Goal: Task Accomplishment & Management: Use online tool/utility

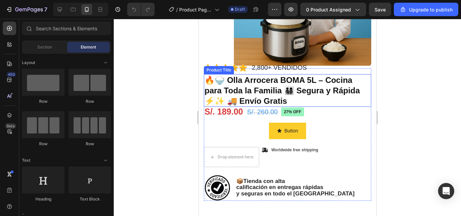
scroll to position [101, 0]
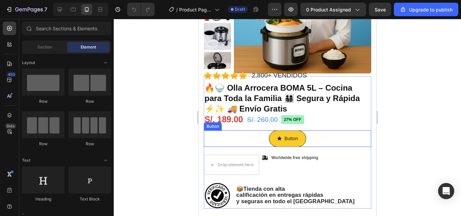
click at [298, 138] on button "Button" at bounding box center [287, 139] width 37 height 17
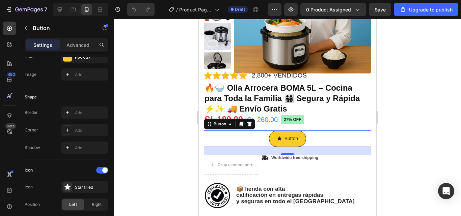
click at [277, 143] on span "<p>Button</p>" at bounding box center [279, 139] width 5 height 8
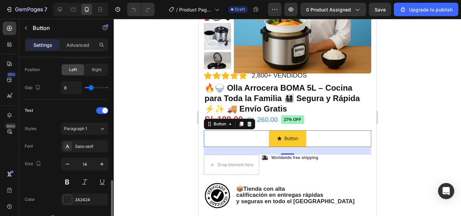
scroll to position [270, 0]
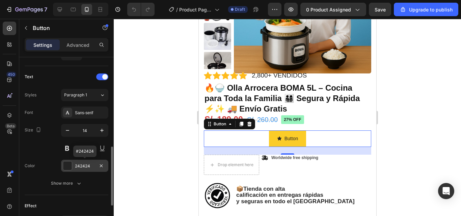
click at [71, 165] on div at bounding box center [67, 166] width 9 height 9
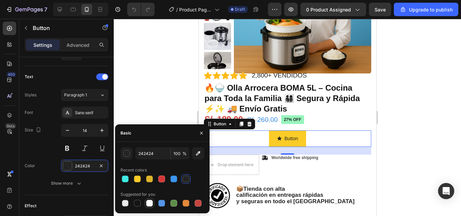
click at [150, 203] on div at bounding box center [149, 203] width 7 height 7
click at [184, 180] on div at bounding box center [186, 179] width 7 height 7
type input "242424"
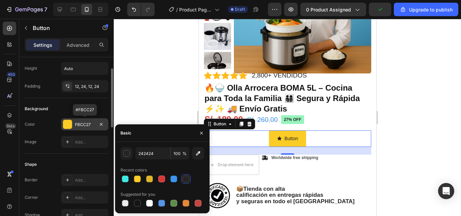
scroll to position [0, 0]
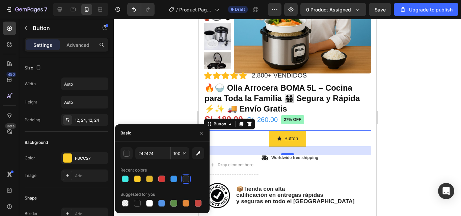
click at [186, 179] on div at bounding box center [186, 179] width 7 height 7
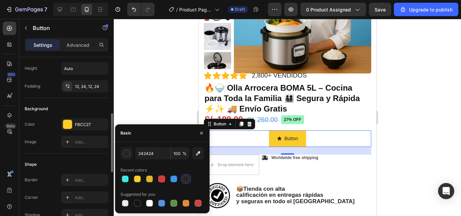
scroll to position [68, 0]
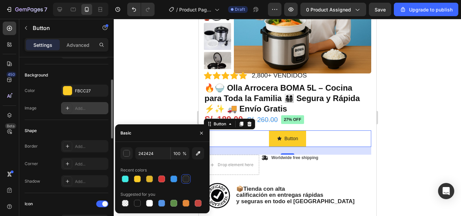
click at [75, 109] on div "Add..." at bounding box center [84, 108] width 47 height 12
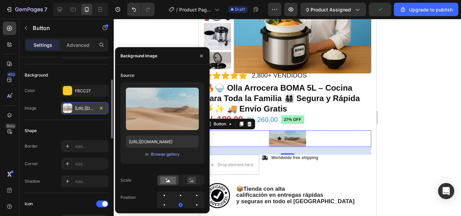
click at [85, 107] on div "[URL][DOMAIN_NAME]" at bounding box center [85, 109] width 20 height 6
click at [73, 147] on div "Add..." at bounding box center [84, 146] width 47 height 12
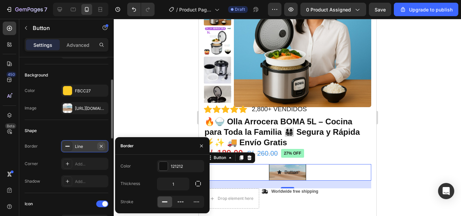
click at [100, 146] on icon "button" at bounding box center [101, 146] width 5 height 5
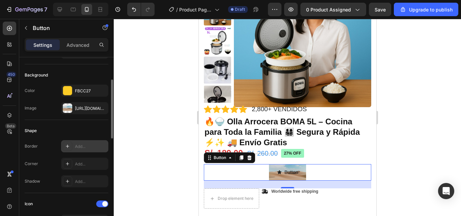
click at [74, 147] on div "Add..." at bounding box center [84, 146] width 47 height 12
type input "1"
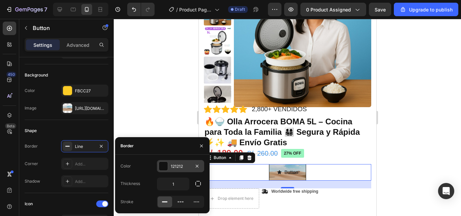
click at [162, 167] on div at bounding box center [163, 166] width 9 height 9
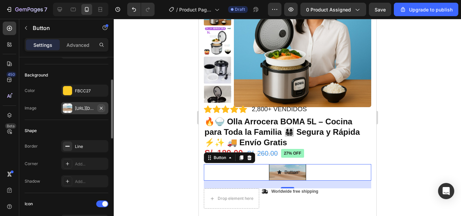
click at [101, 108] on icon "button" at bounding box center [101, 108] width 3 height 3
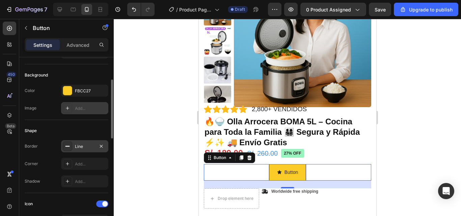
click at [89, 148] on div "Line" at bounding box center [85, 147] width 20 height 6
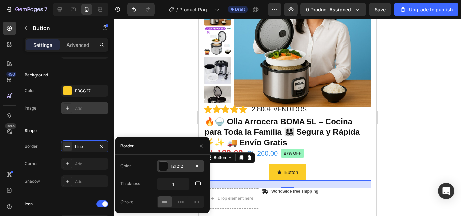
click at [161, 165] on div at bounding box center [163, 166] width 9 height 9
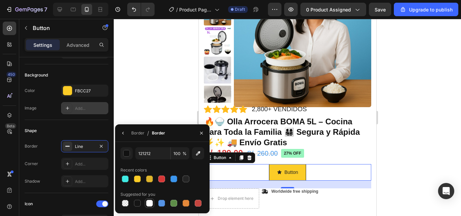
click at [151, 203] on div at bounding box center [149, 203] width 7 height 7
type input "FFFFFF"
click at [172, 109] on div at bounding box center [287, 118] width 347 height 198
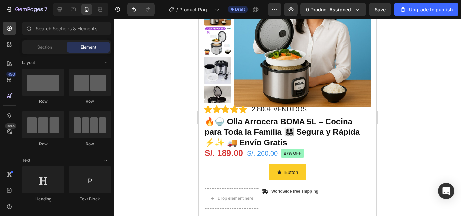
click at [172, 109] on div at bounding box center [287, 118] width 347 height 198
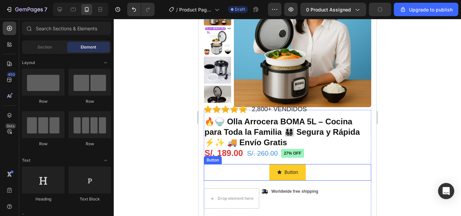
drag, startPoint x: 254, startPoint y: 173, endPoint x: 264, endPoint y: 173, distance: 9.8
click at [254, 173] on div "Button Button" at bounding box center [287, 172] width 167 height 17
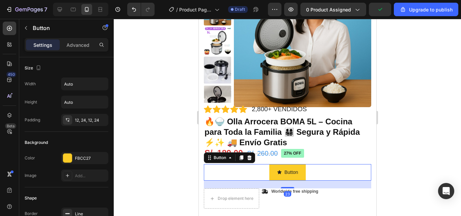
click at [308, 171] on div "Button Button 23" at bounding box center [287, 172] width 167 height 17
drag, startPoint x: 394, startPoint y: 145, endPoint x: 108, endPoint y: 152, distance: 286.1
click at [394, 145] on div at bounding box center [287, 118] width 347 height 198
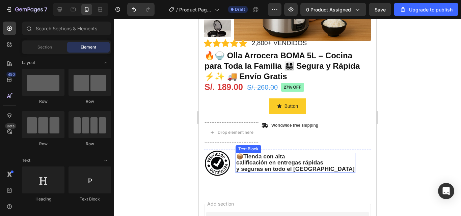
scroll to position [135, 0]
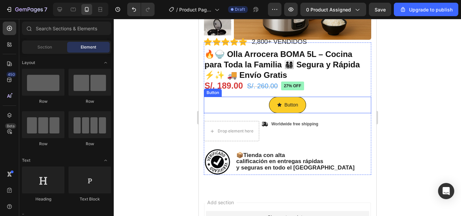
click at [298, 108] on button "Button" at bounding box center [287, 105] width 37 height 17
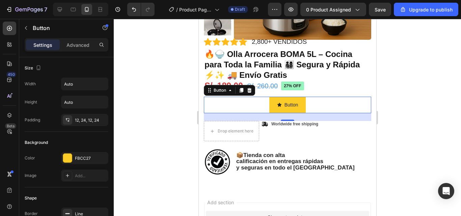
click at [141, 96] on div at bounding box center [287, 118] width 347 height 198
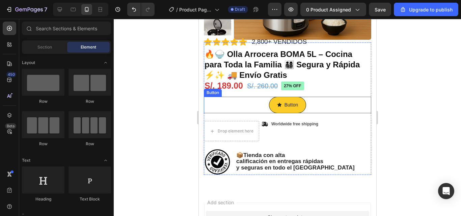
click at [270, 107] on button "Button" at bounding box center [287, 105] width 37 height 17
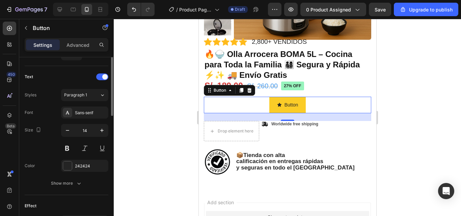
scroll to position [169, 0]
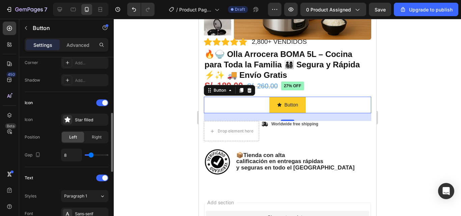
click at [329, 104] on div "Button Button 23" at bounding box center [287, 105] width 167 height 17
click at [248, 91] on icon at bounding box center [249, 90] width 4 height 5
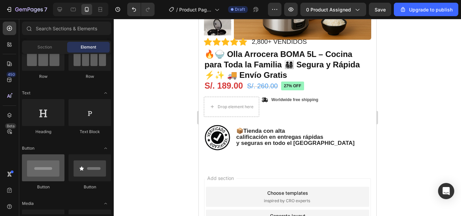
scroll to position [101, 0]
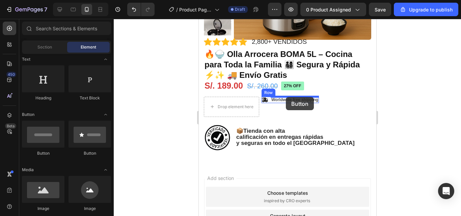
drag, startPoint x: 285, startPoint y: 157, endPoint x: 286, endPoint y: 97, distance: 60.1
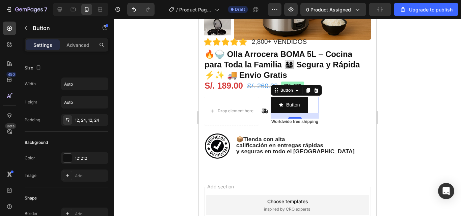
click at [395, 114] on div at bounding box center [287, 118] width 347 height 198
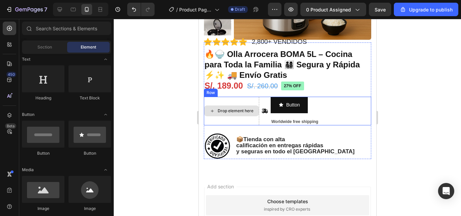
click at [254, 108] on div "Drop element here" at bounding box center [231, 111] width 55 height 11
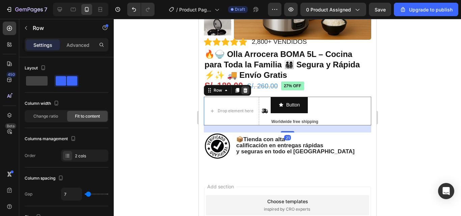
click at [243, 90] on icon at bounding box center [244, 90] width 5 height 5
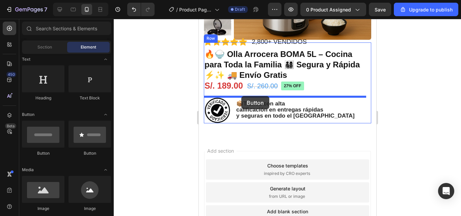
drag, startPoint x: 277, startPoint y: 160, endPoint x: 241, endPoint y: 96, distance: 73.3
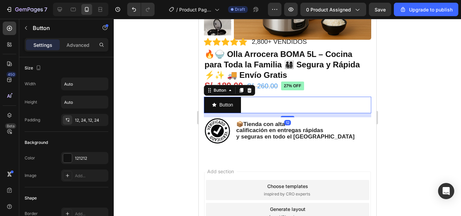
click at [403, 101] on div at bounding box center [287, 118] width 347 height 198
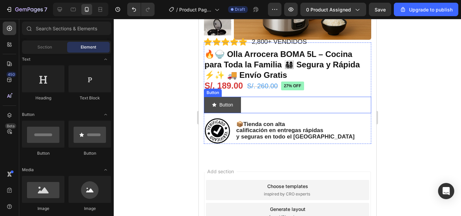
click at [206, 106] on button "Button" at bounding box center [222, 105] width 37 height 17
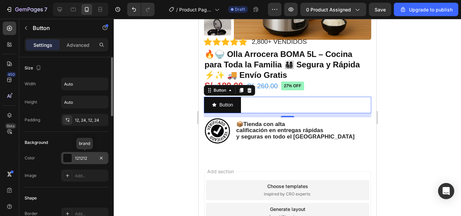
click at [66, 160] on div at bounding box center [67, 158] width 9 height 9
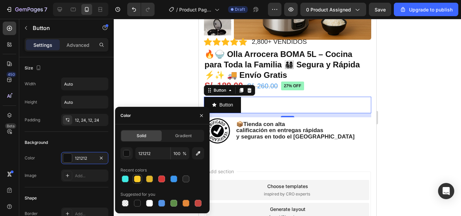
click at [136, 180] on div at bounding box center [137, 179] width 7 height 7
type input "FBCC27"
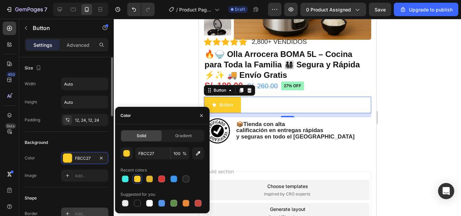
scroll to position [34, 0]
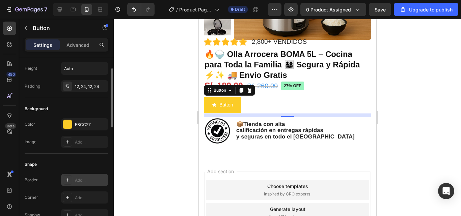
click at [78, 181] on div "Add..." at bounding box center [91, 181] width 32 height 6
click at [85, 199] on div "Add..." at bounding box center [91, 198] width 32 height 6
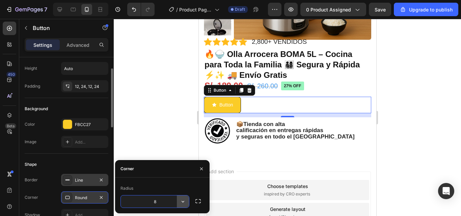
click at [182, 203] on icon "button" at bounding box center [183, 202] width 7 height 7
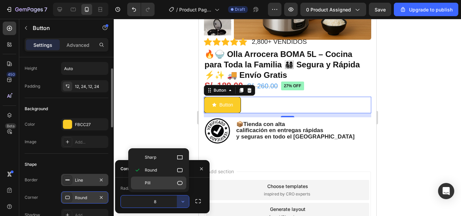
click at [182, 186] on icon at bounding box center [180, 183] width 7 height 7
type input "9999"
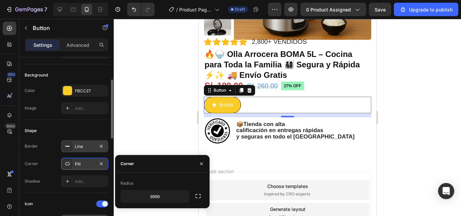
scroll to position [101, 0]
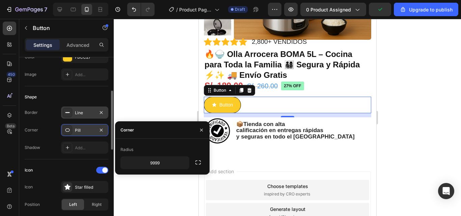
click at [71, 187] on div at bounding box center [67, 187] width 9 height 9
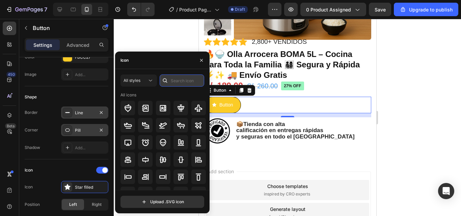
click at [172, 79] on input "text" at bounding box center [182, 81] width 45 height 12
type input "M"
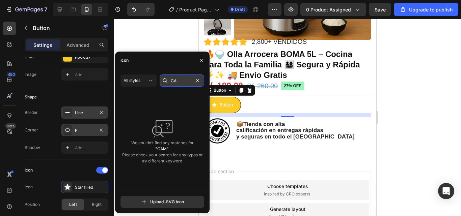
type input "C"
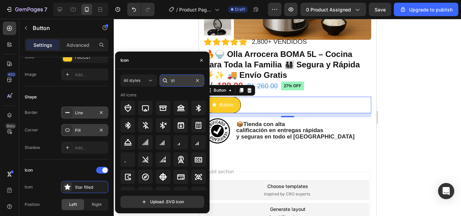
type input "V"
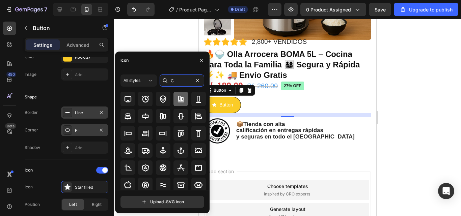
scroll to position [0, 0]
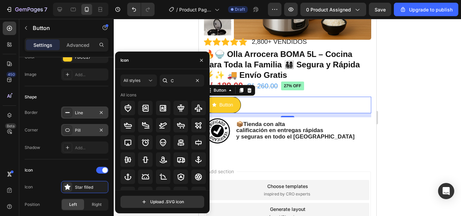
click at [179, 100] on div "All icons" at bounding box center [164, 164] width 86 height 145
click at [178, 82] on input "C" at bounding box center [182, 81] width 45 height 12
type input "A"
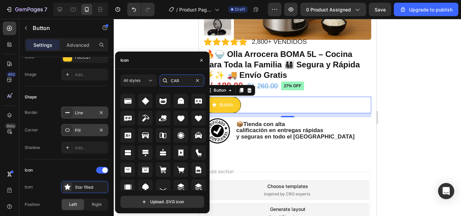
scroll to position [919, 0]
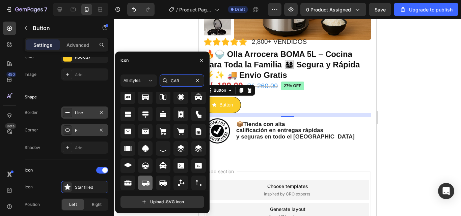
type input "CAR"
click at [146, 186] on icon at bounding box center [145, 183] width 8 height 8
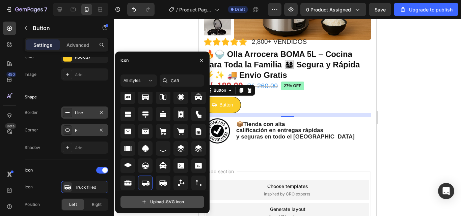
click at [154, 203] on input "file" at bounding box center [162, 202] width 83 height 11
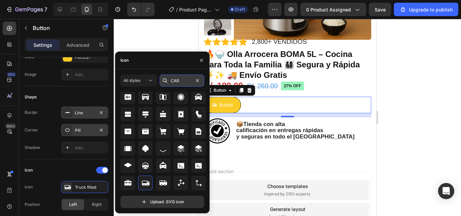
click at [184, 80] on input "CAR" at bounding box center [182, 81] width 45 height 12
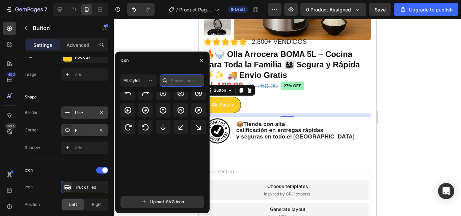
scroll to position [0, 0]
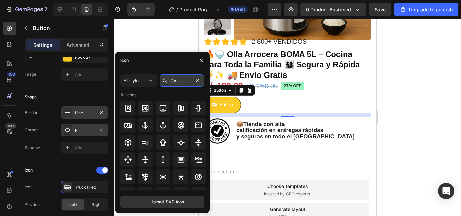
type input "C"
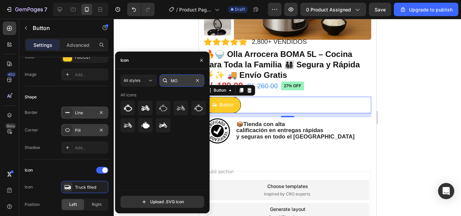
type input "M"
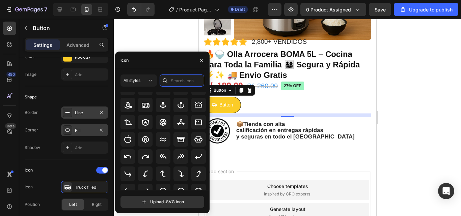
scroll to position [97, 0]
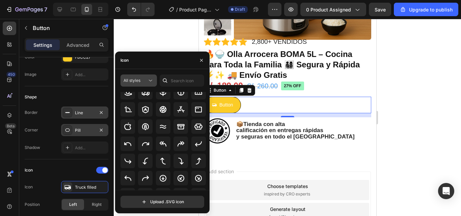
click at [138, 82] on span "All styles" at bounding box center [132, 80] width 17 height 5
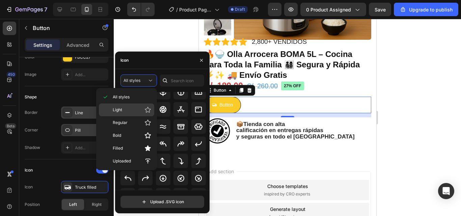
click at [131, 112] on p "Light" at bounding box center [132, 110] width 38 height 7
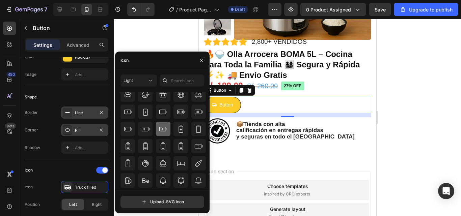
scroll to position [479, 0]
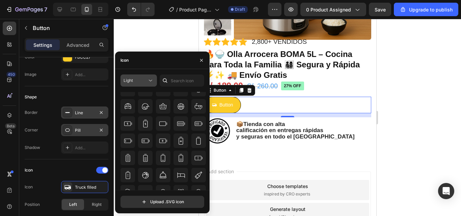
click at [148, 79] on icon at bounding box center [150, 80] width 7 height 7
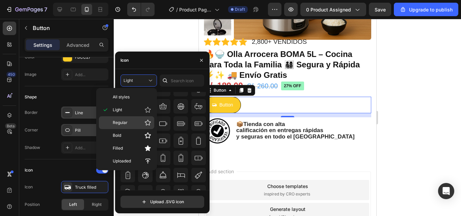
click at [137, 122] on p "Regular" at bounding box center [132, 123] width 38 height 7
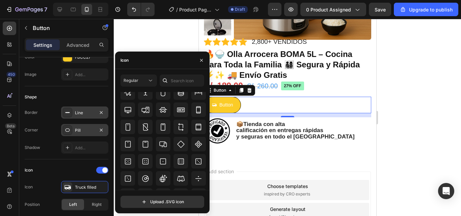
scroll to position [1384, 0]
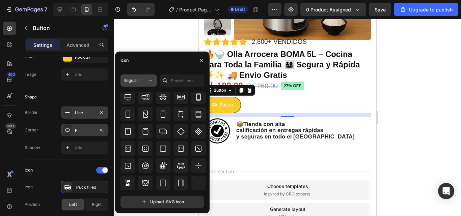
click at [129, 83] on span "Regular" at bounding box center [131, 81] width 15 height 6
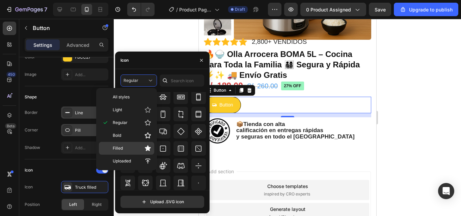
click at [126, 146] on p "Filled" at bounding box center [132, 148] width 38 height 7
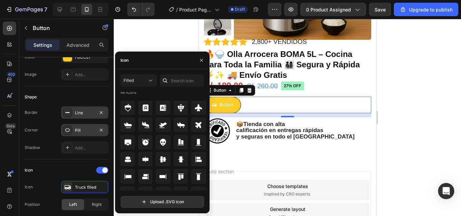
scroll to position [0, 0]
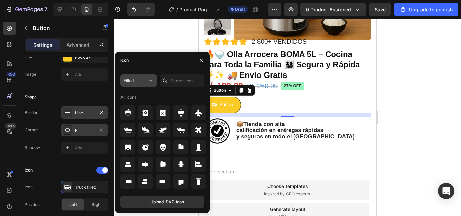
click at [144, 83] on div "Filled" at bounding box center [136, 81] width 24 height 6
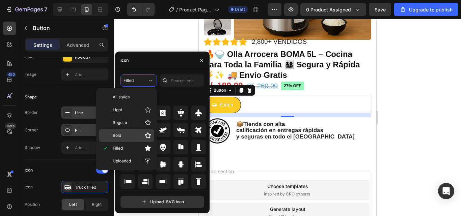
click at [126, 140] on div "Bold" at bounding box center [126, 135] width 55 height 13
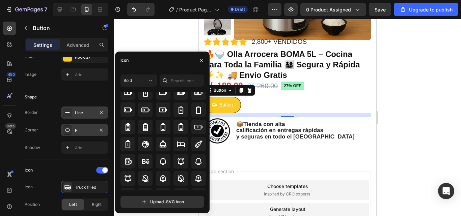
scroll to position [513, 0]
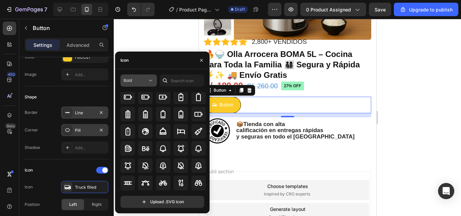
click at [133, 79] on div "Bold" at bounding box center [136, 81] width 24 height 6
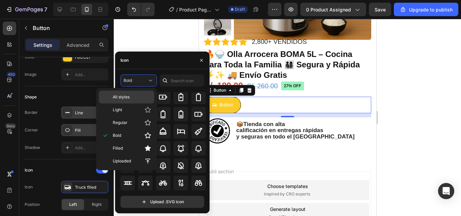
click at [123, 98] on span "All styles" at bounding box center [121, 97] width 17 height 6
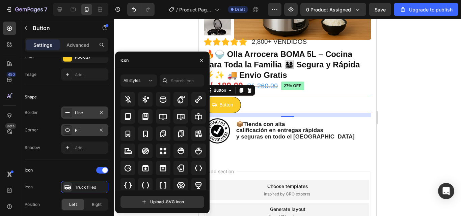
scroll to position [658, 0]
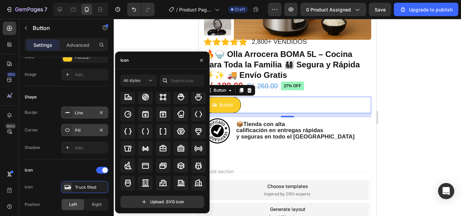
click at [417, 128] on div at bounding box center [287, 118] width 347 height 198
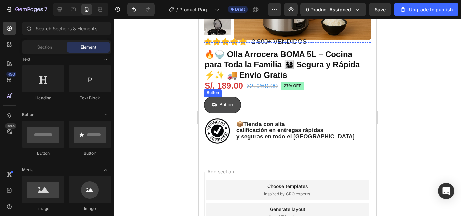
click at [236, 107] on button "Button" at bounding box center [222, 105] width 37 height 17
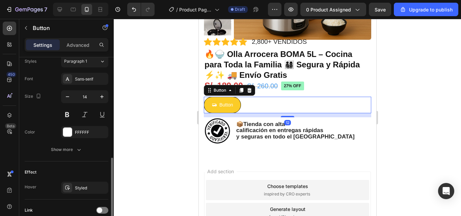
scroll to position [359, 0]
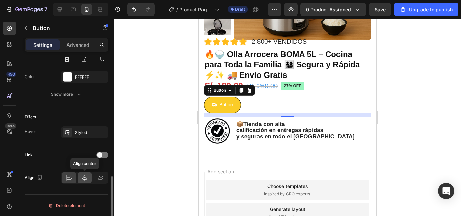
click at [80, 176] on div at bounding box center [85, 178] width 15 height 11
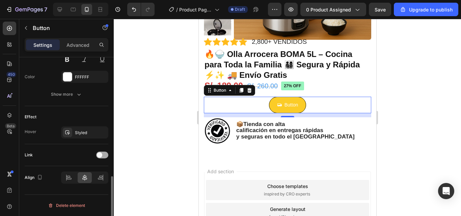
click at [103, 157] on div at bounding box center [102, 155] width 12 height 7
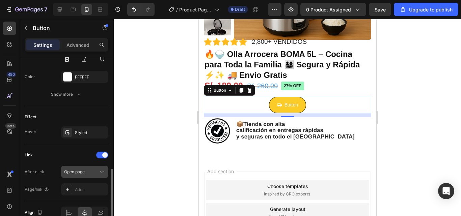
click at [94, 175] on div "Open page" at bounding box center [81, 172] width 34 height 6
click at [153, 148] on div at bounding box center [287, 118] width 347 height 198
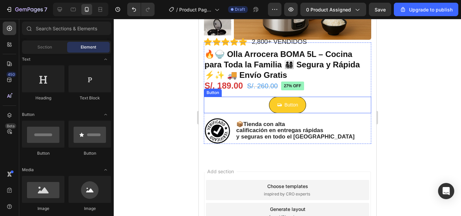
click at [316, 105] on div "Button Button" at bounding box center [287, 105] width 167 height 17
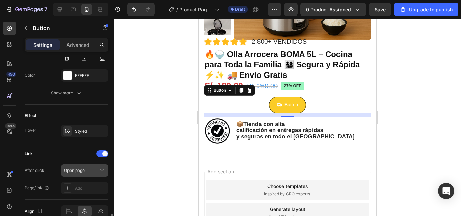
scroll to position [394, 0]
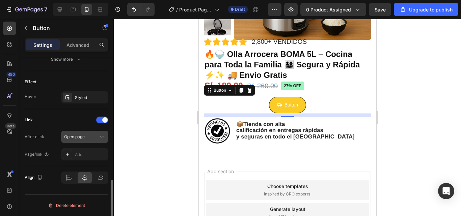
click at [89, 139] on div "Open page" at bounding box center [81, 137] width 34 height 6
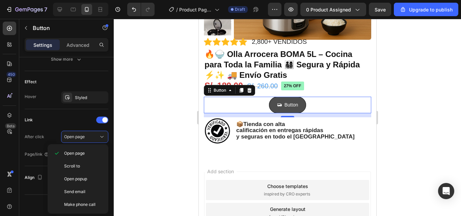
click at [278, 104] on icon "<p>Button</p>" at bounding box center [279, 105] width 4 height 3
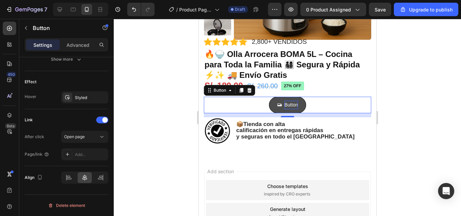
click at [284, 104] on p "Button" at bounding box center [291, 105] width 14 height 8
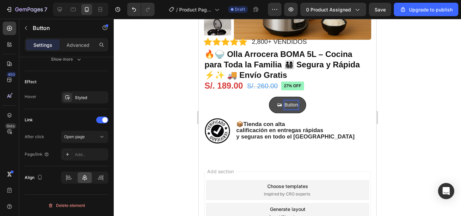
click at [284, 105] on p "Button" at bounding box center [291, 105] width 14 height 8
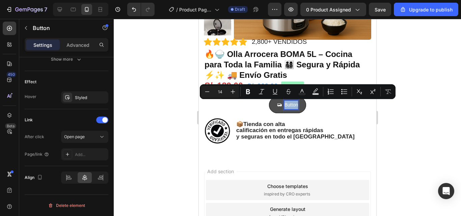
click at [287, 106] on p "Button" at bounding box center [291, 105] width 14 height 8
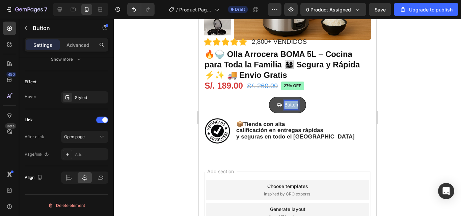
click at [287, 106] on p "Button" at bounding box center [291, 105] width 14 height 8
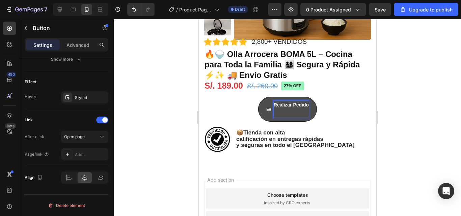
click at [290, 112] on p "Realizar Pedido" at bounding box center [291, 109] width 35 height 17
click at [278, 112] on p "Realizar Pedido" at bounding box center [291, 109] width 35 height 17
drag, startPoint x: 411, startPoint y: 116, endPoint x: 413, endPoint y: 107, distance: 9.0
click at [412, 112] on div at bounding box center [287, 118] width 347 height 198
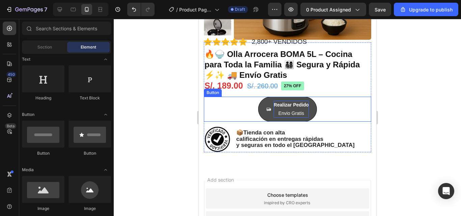
click at [300, 105] on strong "Realizar Pedido" at bounding box center [291, 104] width 35 height 5
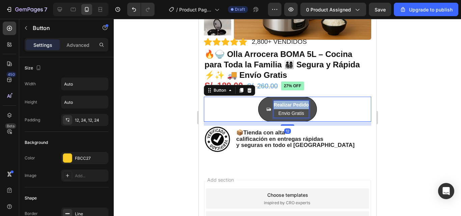
click at [300, 105] on strong "Realizar Pedido" at bounding box center [291, 104] width 35 height 5
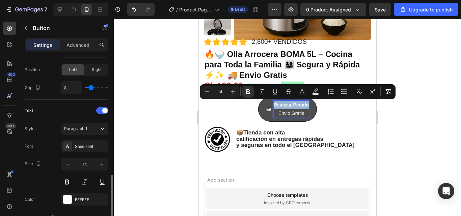
scroll to position [304, 0]
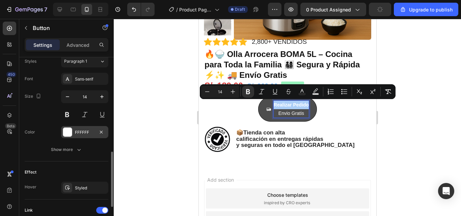
click at [67, 135] on div at bounding box center [67, 132] width 9 height 9
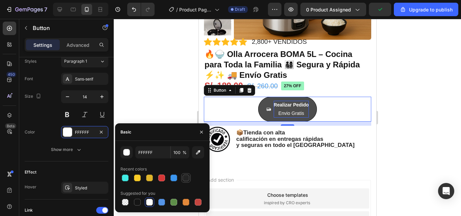
click at [183, 179] on div at bounding box center [186, 178] width 7 height 7
type input "242424"
click at [416, 120] on div at bounding box center [287, 118] width 347 height 198
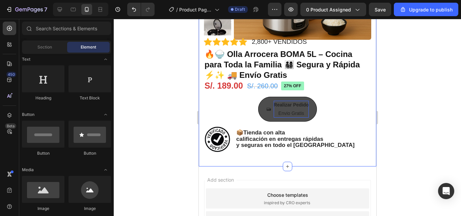
click at [400, 128] on div at bounding box center [287, 118] width 347 height 198
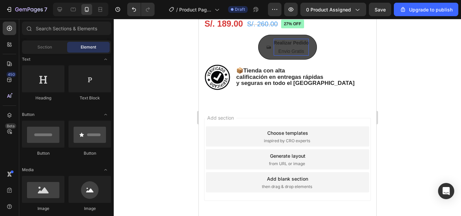
scroll to position [203, 0]
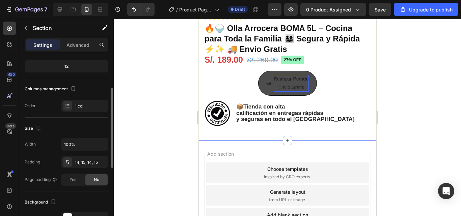
scroll to position [0, 0]
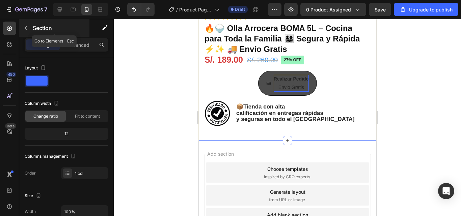
click at [27, 31] on button "button" at bounding box center [26, 28] width 11 height 11
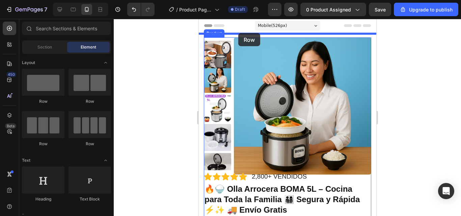
drag, startPoint x: 241, startPoint y: 109, endPoint x: 238, endPoint y: 33, distance: 76.4
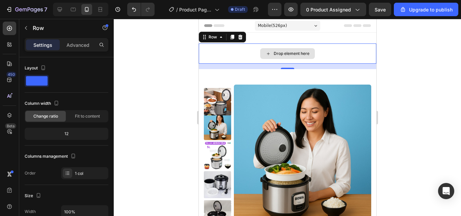
click at [326, 54] on div "Drop element here" at bounding box center [288, 54] width 178 height 20
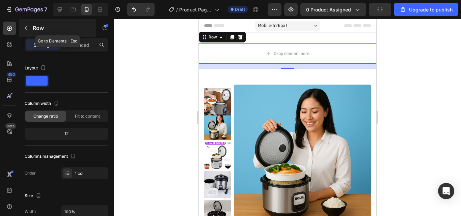
click at [24, 28] on icon "button" at bounding box center [25, 27] width 5 height 5
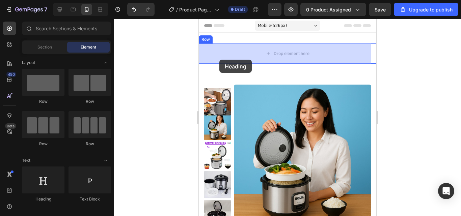
drag, startPoint x: 250, startPoint y: 200, endPoint x: 219, endPoint y: 60, distance: 143.1
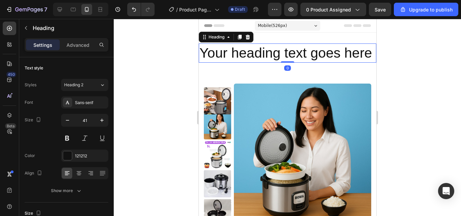
click at [250, 63] on h2 "Your heading text goes here" at bounding box center [288, 53] width 178 height 19
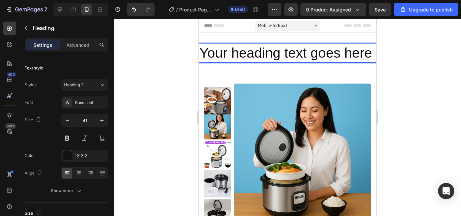
click at [250, 62] on p "Your heading text goes here" at bounding box center [287, 53] width 176 height 18
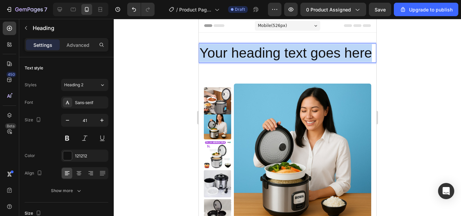
click at [250, 62] on p "Your heading text goes here" at bounding box center [287, 53] width 176 height 18
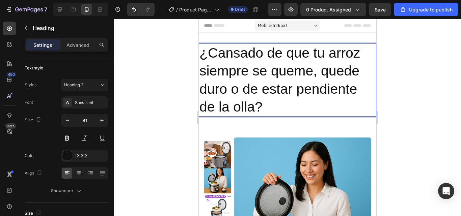
click at [258, 99] on p "¿Cansado de que tu arroz siempre se queme, quede duro o de estar pendiente de l…" at bounding box center [287, 80] width 176 height 72
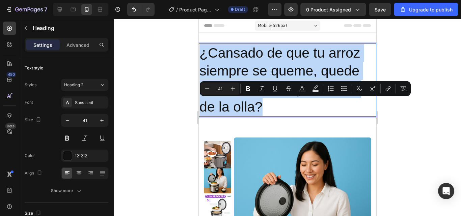
click at [258, 99] on p "¿Cansado de que tu arroz siempre se queme, quede duro o de estar pendiente de l…" at bounding box center [287, 80] width 176 height 72
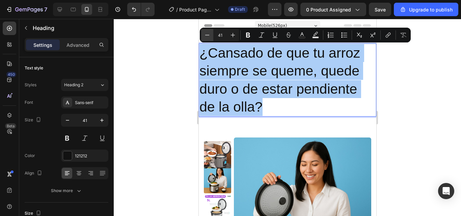
click at [208, 37] on icon "Editor contextual toolbar" at bounding box center [207, 35] width 7 height 7
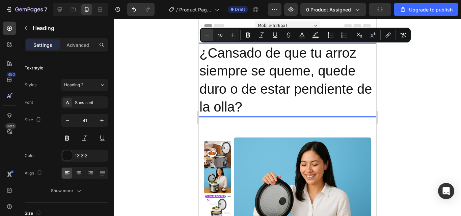
click at [207, 37] on icon "Editor contextual toolbar" at bounding box center [207, 35] width 7 height 7
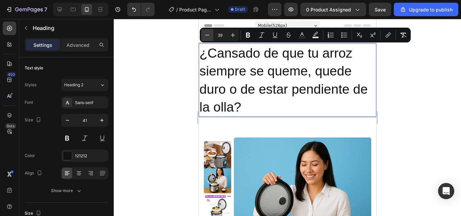
click at [207, 37] on icon "Editor contextual toolbar" at bounding box center [207, 35] width 7 height 7
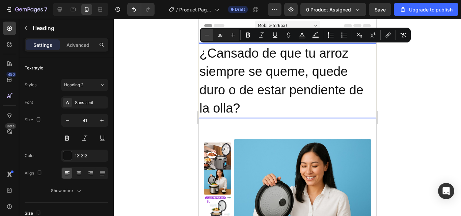
click at [207, 37] on icon "Editor contextual toolbar" at bounding box center [207, 35] width 7 height 7
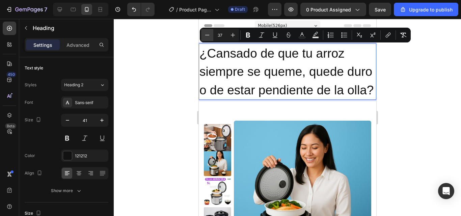
click at [207, 37] on icon "Editor contextual toolbar" at bounding box center [207, 35] width 7 height 7
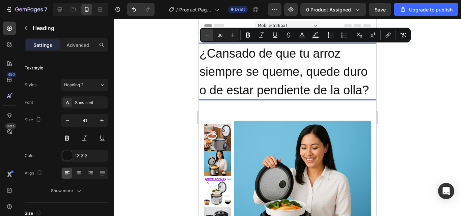
click at [207, 37] on icon "Editor contextual toolbar" at bounding box center [207, 35] width 7 height 7
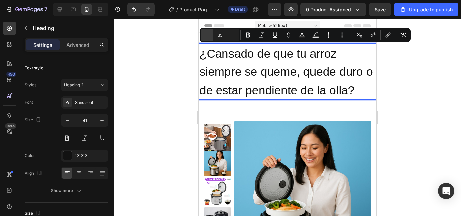
click at [207, 37] on icon "Editor contextual toolbar" at bounding box center [207, 35] width 7 height 7
type input "34"
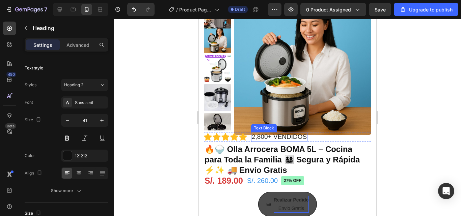
scroll to position [135, 0]
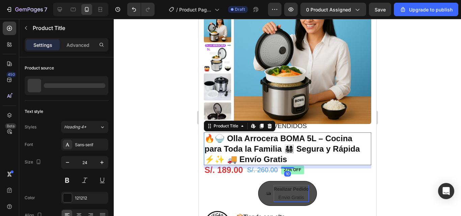
click at [270, 139] on h1 "🔥🍚 Olla Arrocera BOMA 5L – Cocina para Toda la Familia 👨‍👩‍👧‍👦 Segura y Rápida …" at bounding box center [287, 149] width 167 height 33
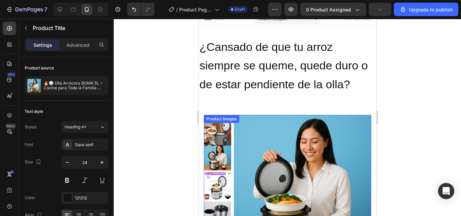
scroll to position [0, 0]
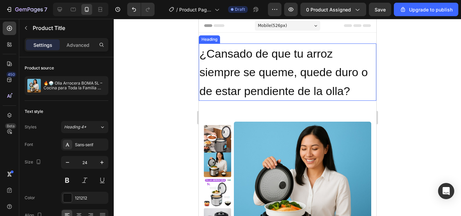
click at [273, 88] on span "¿Cansado de que tu arroz siempre se queme, quede duro o de estar pendiente de l…" at bounding box center [283, 72] width 168 height 50
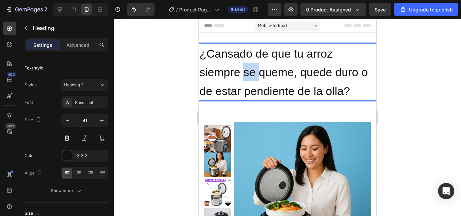
click at [246, 70] on span "¿Cansado de que tu arroz siempre se queme, quede duro o de estar pendiente de l…" at bounding box center [283, 72] width 168 height 50
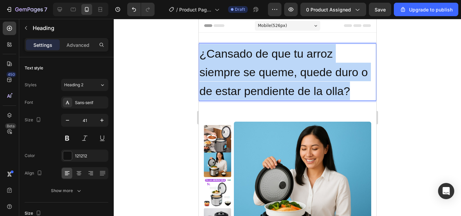
click at [246, 70] on span "¿Cansado de que tu arroz siempre se queme, quede duro o de estar pendiente de l…" at bounding box center [283, 72] width 168 height 50
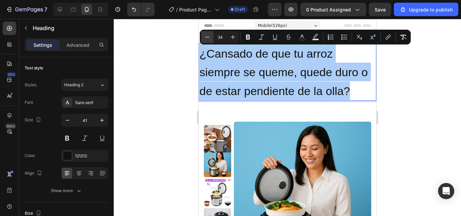
click at [204, 36] on icon "Editor contextual toolbar" at bounding box center [207, 37] width 7 height 7
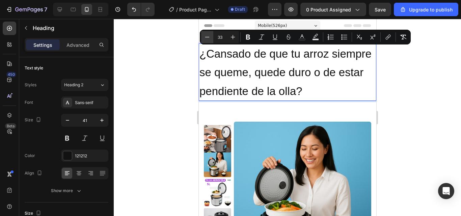
click at [206, 37] on icon "Editor contextual toolbar" at bounding box center [207, 37] width 4 height 0
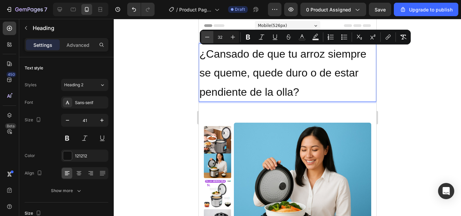
click at [206, 37] on icon "Editor contextual toolbar" at bounding box center [207, 37] width 4 height 0
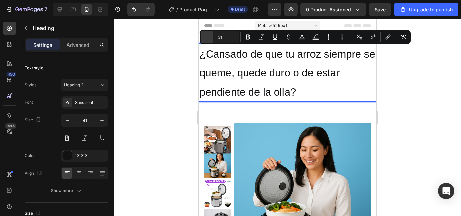
click at [206, 37] on icon "Editor contextual toolbar" at bounding box center [207, 37] width 4 height 0
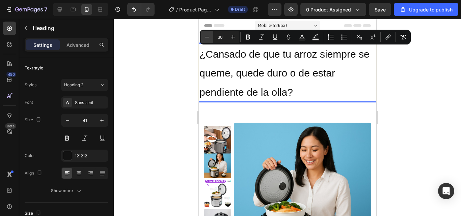
click at [206, 37] on icon "Editor contextual toolbar" at bounding box center [207, 37] width 4 height 0
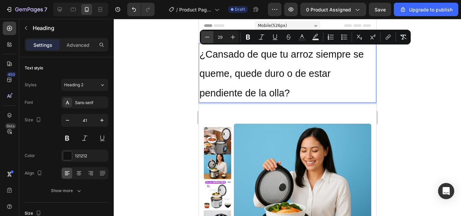
click at [206, 37] on icon "Editor contextual toolbar" at bounding box center [207, 37] width 4 height 0
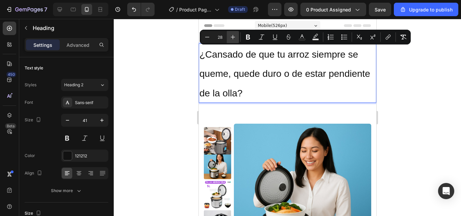
click at [232, 38] on icon "Editor contextual toolbar" at bounding box center [233, 37] width 7 height 7
type input "29"
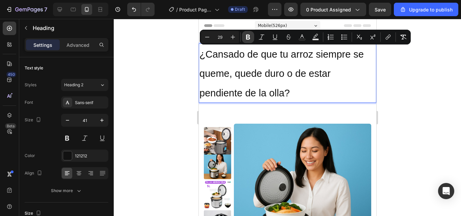
click at [246, 38] on icon "Editor contextual toolbar" at bounding box center [248, 37] width 7 height 7
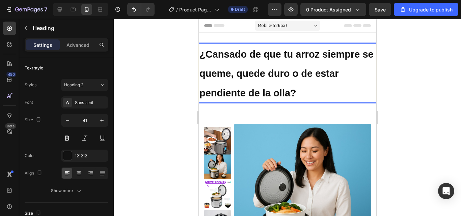
click at [258, 86] on p "¿Cansado de que tu arroz siempre se queme, quede duro o de estar pendiente de l…" at bounding box center [287, 73] width 176 height 58
click at [253, 91] on strong "¿Cansado de que tu arroz siempre se queme, quede duro o de estar pendiente de l…" at bounding box center [286, 74] width 174 height 50
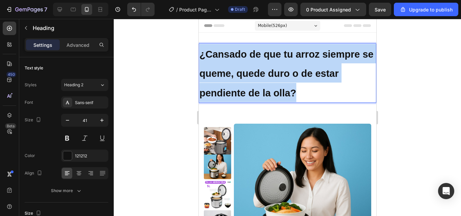
click at [253, 91] on strong "¿Cansado de que tu arroz siempre se queme, quede duro o de estar pendiente de l…" at bounding box center [286, 74] width 174 height 50
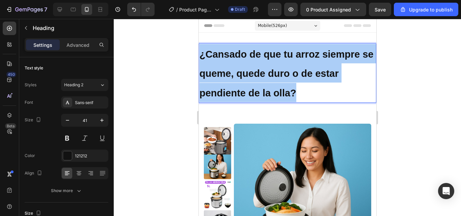
click at [395, 82] on div at bounding box center [287, 118] width 347 height 198
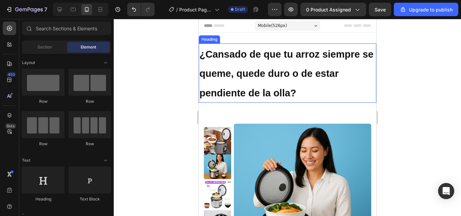
click at [293, 94] on strong "¿Cansado de que tu arroz siempre se queme, quede duro o de estar pendiente de l…" at bounding box center [286, 74] width 174 height 50
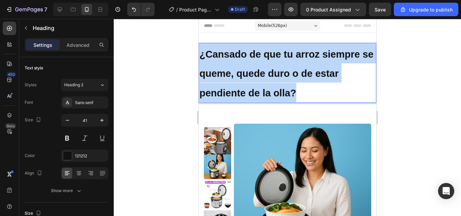
click at [293, 94] on strong "¿Cansado de que tu arroz siempre se queme, quede duro o de estar pendiente de l…" at bounding box center [286, 74] width 174 height 50
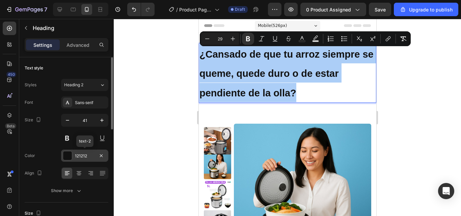
click at [64, 156] on div at bounding box center [67, 156] width 9 height 9
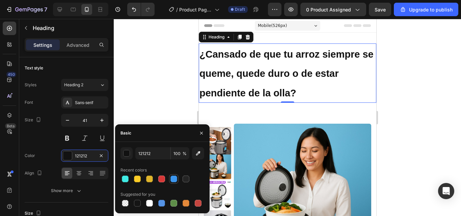
click at [173, 178] on div at bounding box center [174, 179] width 7 height 7
type input "3C96EE"
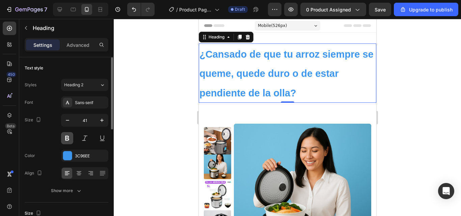
click at [66, 138] on button at bounding box center [67, 138] width 12 height 12
click at [388, 88] on div at bounding box center [287, 118] width 347 height 198
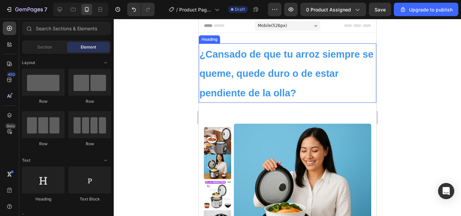
click at [263, 87] on p "⁠⁠⁠⁠⁠⁠⁠ ¿Cansado de que tu arroz siempre [PERSON_NAME], quede duro o de estar p…" at bounding box center [287, 73] width 176 height 58
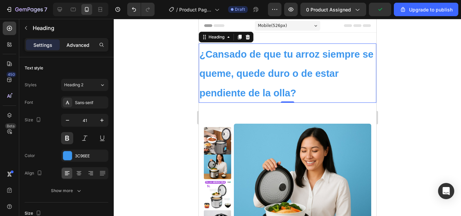
click at [77, 47] on p "Advanced" at bounding box center [78, 45] width 23 height 7
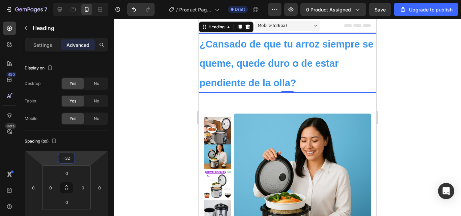
type input "-34"
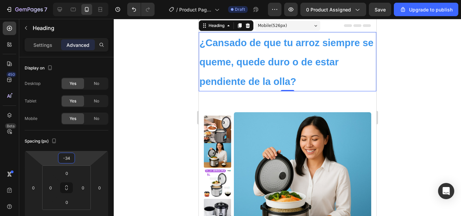
drag, startPoint x: 98, startPoint y: 156, endPoint x: 87, endPoint y: 162, distance: 11.6
click at [87, 0] on html "7 / Product Page - [DATE] 18:51:44 Draft Preview 0 product assigned Save Upgrad…" at bounding box center [230, 0] width 461 height 0
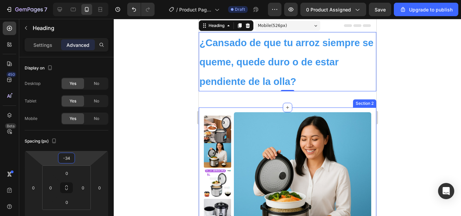
click at [403, 110] on div at bounding box center [287, 118] width 347 height 198
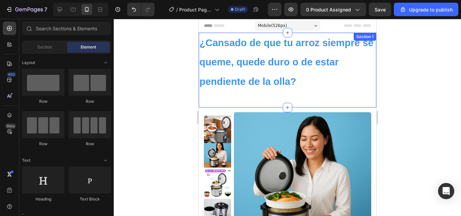
click at [252, 104] on div "⁠⁠⁠⁠⁠⁠⁠ ¿Cansado de que tu arroz siempre [PERSON_NAME], quede duro o de estar p…" at bounding box center [288, 70] width 178 height 75
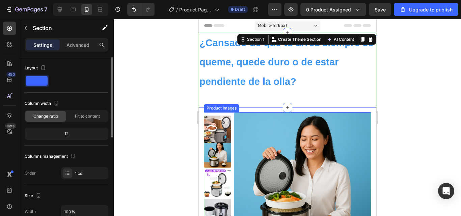
click at [76, 135] on div "12" at bounding box center [66, 133] width 81 height 9
click at [57, 133] on div "12" at bounding box center [66, 133] width 81 height 9
click at [54, 115] on span "Change ratio" at bounding box center [45, 116] width 25 height 6
click at [69, 134] on div "12" at bounding box center [66, 133] width 81 height 9
click at [131, 122] on div at bounding box center [287, 118] width 347 height 198
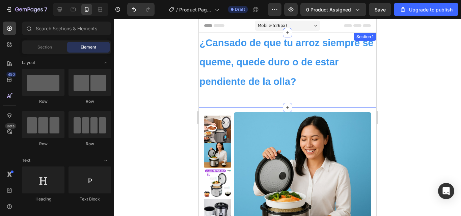
click at [226, 96] on div "⁠⁠⁠⁠⁠⁠⁠ ¿Cansado de que tu arroz siempre [PERSON_NAME], quede duro o de estar p…" at bounding box center [288, 70] width 178 height 53
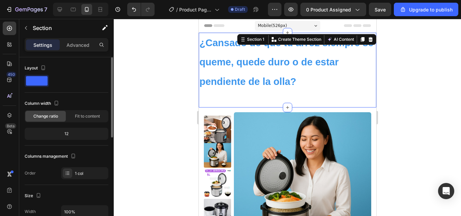
click at [76, 134] on div "12" at bounding box center [66, 133] width 81 height 9
click at [67, 134] on div "12" at bounding box center [66, 133] width 81 height 9
drag, startPoint x: 67, startPoint y: 134, endPoint x: 58, endPoint y: 134, distance: 8.4
click at [58, 134] on div "12" at bounding box center [66, 133] width 81 height 9
click at [69, 133] on div "12" at bounding box center [66, 133] width 81 height 9
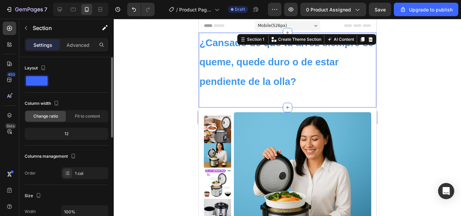
click at [69, 133] on div "12" at bounding box center [66, 133] width 81 height 9
click at [86, 118] on span "Fit to content" at bounding box center [87, 116] width 25 height 6
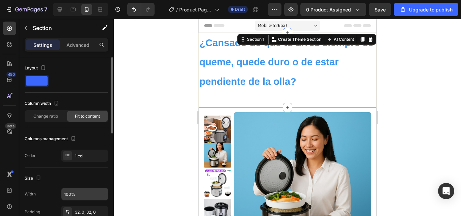
scroll to position [34, 0]
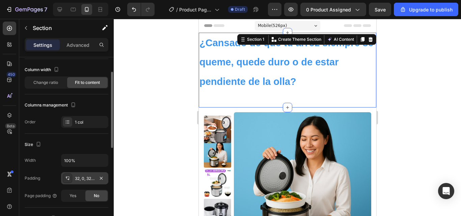
click at [79, 176] on div "32, 0, 32, 0" at bounding box center [85, 179] width 20 height 6
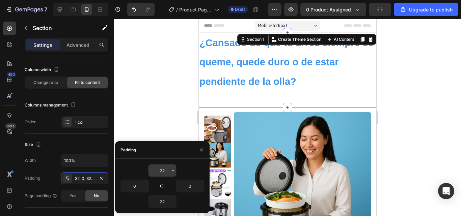
click at [168, 171] on input "32" at bounding box center [163, 171] width 28 height 12
click at [165, 172] on input "32" at bounding box center [163, 171] width 28 height 12
type input "3"
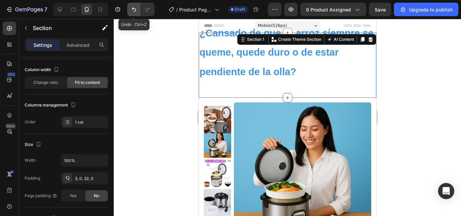
click at [132, 9] on icon "Undo/Redo" at bounding box center [134, 9] width 7 height 7
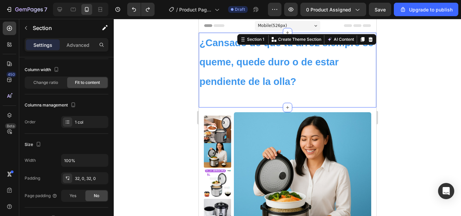
click at [258, 102] on div "⁠⁠⁠⁠⁠⁠⁠ ¿Cansado de que tu arroz siempre [PERSON_NAME], quede duro o de estar p…" at bounding box center [288, 70] width 178 height 75
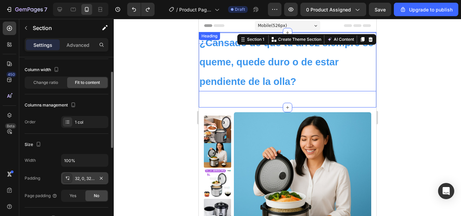
click at [85, 182] on div "32, 0, 32, 0" at bounding box center [85, 179] width 20 height 6
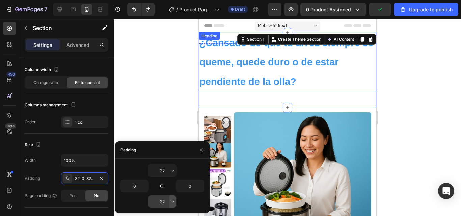
click at [173, 202] on icon "button" at bounding box center [173, 201] width 2 height 1
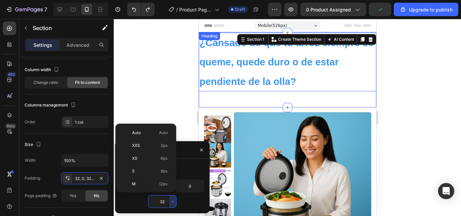
scroll to position [49, 0]
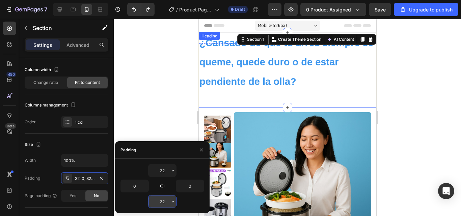
click at [167, 202] on input "32" at bounding box center [163, 202] width 28 height 12
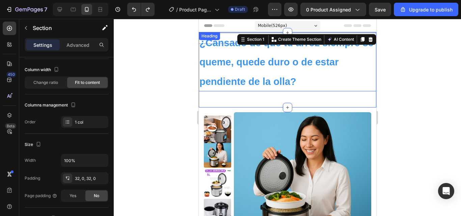
click at [419, 130] on div at bounding box center [287, 118] width 347 height 198
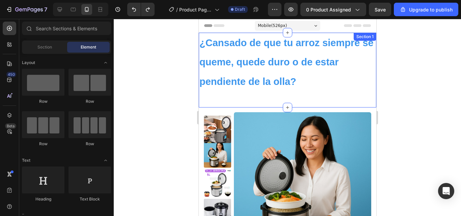
click at [325, 95] on div "⁠⁠⁠⁠⁠⁠⁠ ¿Cansado de que tu arroz siempre [PERSON_NAME], quede duro o de estar p…" at bounding box center [288, 70] width 178 height 53
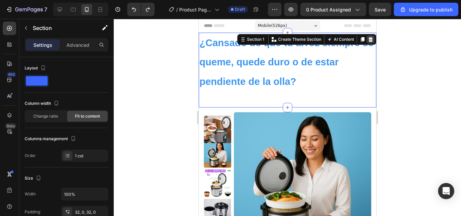
click at [368, 41] on icon at bounding box center [370, 39] width 4 height 5
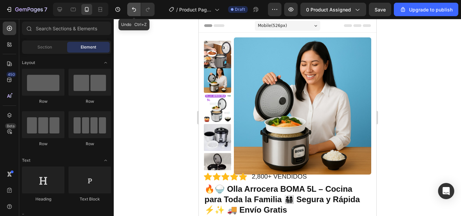
click at [134, 10] on icon "Undo/Redo" at bounding box center [134, 9] width 7 height 7
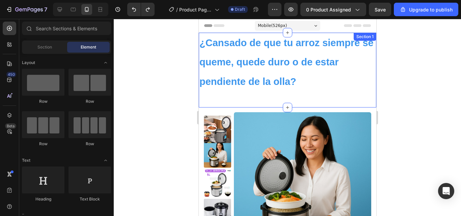
click at [279, 98] on div "¿Cansado de que tu arroz siempre [PERSON_NAME], quede duro o de estar pendiente…" at bounding box center [288, 70] width 178 height 75
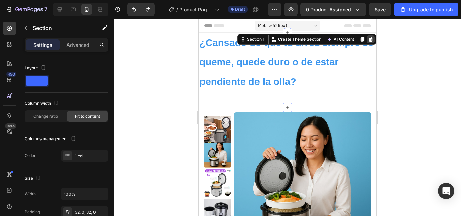
click at [368, 41] on icon at bounding box center [370, 39] width 4 height 5
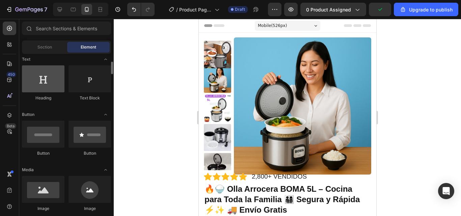
scroll to position [34, 0]
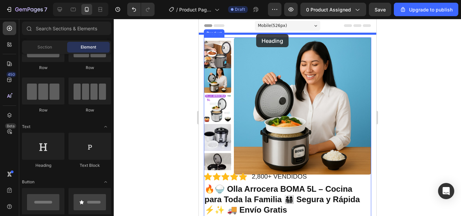
drag, startPoint x: 243, startPoint y: 167, endPoint x: 256, endPoint y: 34, distance: 133.6
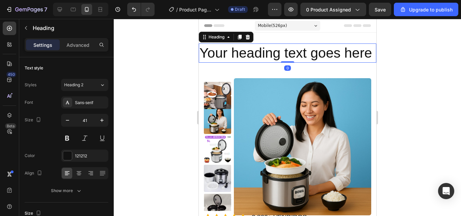
click at [241, 63] on h2 "Your heading text goes here" at bounding box center [288, 53] width 178 height 19
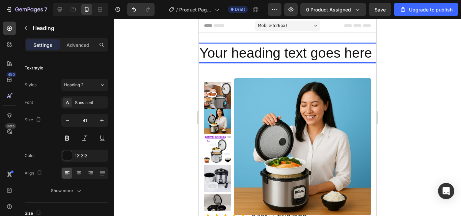
click at [241, 62] on p "Your heading text goes here" at bounding box center [287, 53] width 176 height 18
click at [230, 62] on p "Your heading text goes here" at bounding box center [287, 53] width 176 height 18
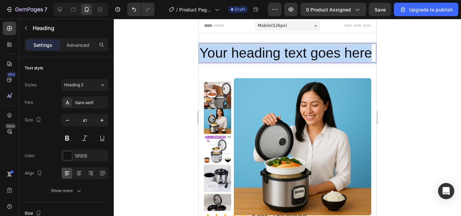
click at [230, 62] on p "Your heading text goes here" at bounding box center [287, 53] width 176 height 18
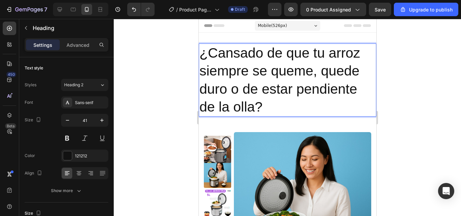
click at [252, 86] on p "¿Cansado de que tu arroz siempre se queme, quede duro o de estar pendiente de l…" at bounding box center [287, 80] width 176 height 72
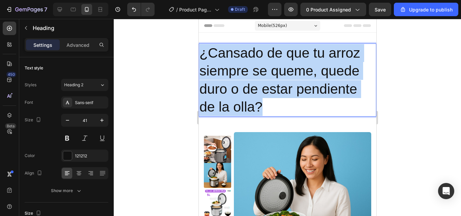
click at [252, 86] on p "¿Cansado de que tu arroz siempre se queme, quede duro o de estar pendiente de l…" at bounding box center [287, 80] width 176 height 72
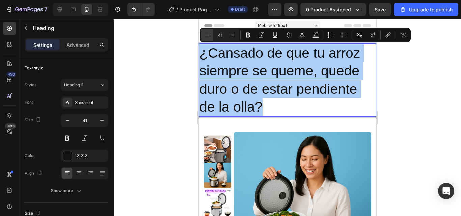
click at [208, 35] on icon "Editor contextual toolbar" at bounding box center [207, 35] width 7 height 7
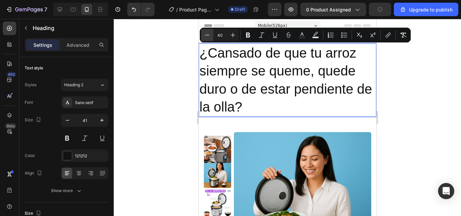
click at [208, 35] on icon "Editor contextual toolbar" at bounding box center [207, 35] width 7 height 7
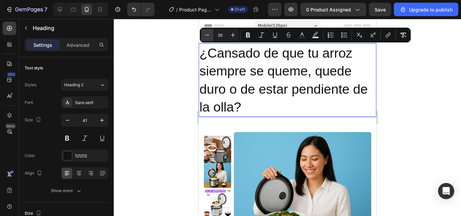
click at [208, 35] on icon "Editor contextual toolbar" at bounding box center [207, 35] width 7 height 7
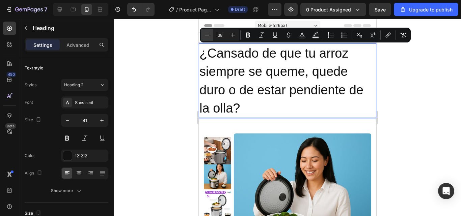
click at [208, 35] on icon "Editor contextual toolbar" at bounding box center [207, 35] width 7 height 7
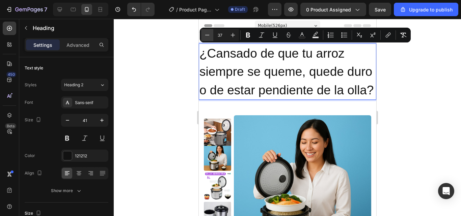
click at [208, 35] on icon "Editor contextual toolbar" at bounding box center [207, 35] width 7 height 7
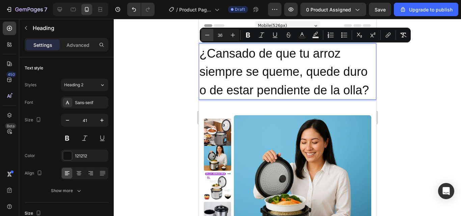
click at [208, 35] on icon "Editor contextual toolbar" at bounding box center [207, 35] width 7 height 7
type input "35"
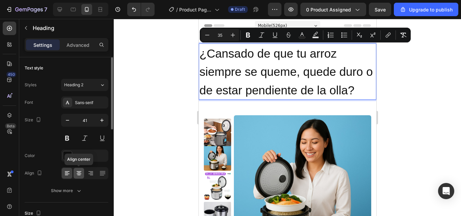
click at [78, 171] on icon at bounding box center [79, 173] width 7 height 7
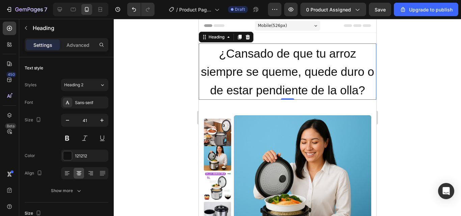
click at [246, 75] on span "¿Cansado de que tu arroz siempre se queme, quede duro o de estar pendiente de l…" at bounding box center [288, 72] width 174 height 50
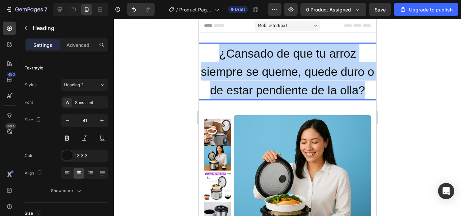
click at [246, 75] on span "¿Cansado de que tu arroz siempre se queme, quede duro o de estar pendiente de l…" at bounding box center [288, 72] width 174 height 50
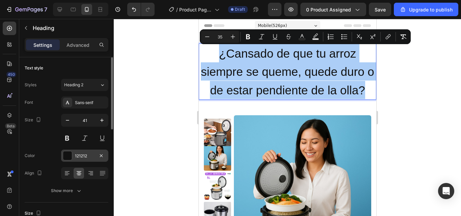
click at [69, 156] on div at bounding box center [67, 156] width 9 height 9
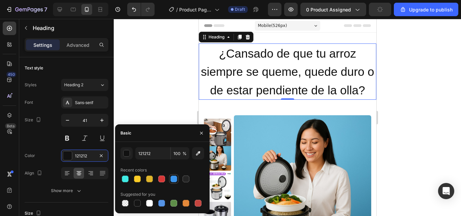
click at [176, 179] on div at bounding box center [174, 179] width 7 height 7
type input "3C96EE"
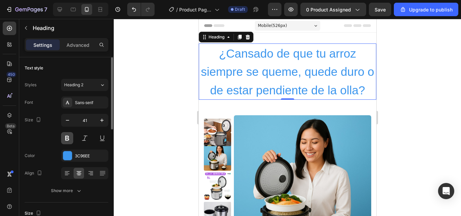
click at [69, 141] on button at bounding box center [67, 138] width 12 height 12
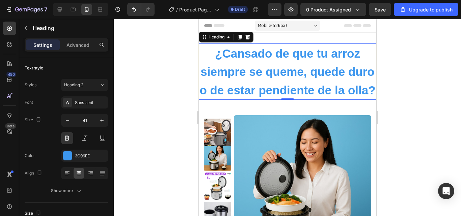
click at [395, 97] on div at bounding box center [287, 118] width 347 height 198
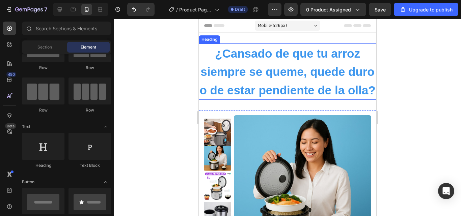
click at [232, 69] on span "¿Cansado de que tu arroz siempre se queme, quede duro o de estar pendiente de l…" at bounding box center [287, 72] width 176 height 50
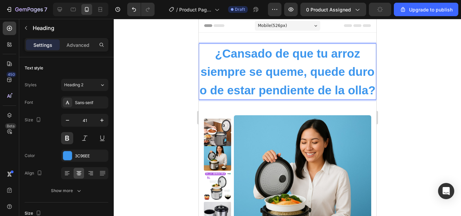
click at [401, 101] on div at bounding box center [287, 118] width 347 height 198
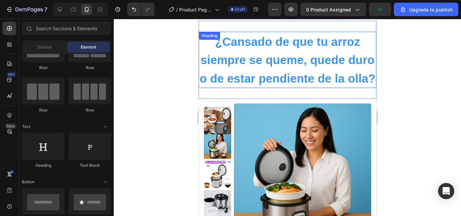
scroll to position [0, 0]
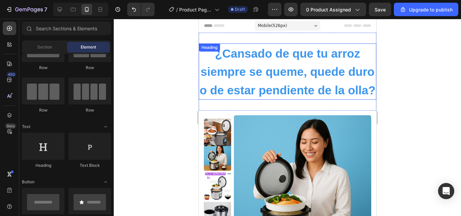
click at [240, 99] on p "⁠⁠⁠⁠⁠⁠⁠ ¿Cansado de que tu arroz siempre [PERSON_NAME], quede duro o de estar p…" at bounding box center [287, 71] width 176 height 55
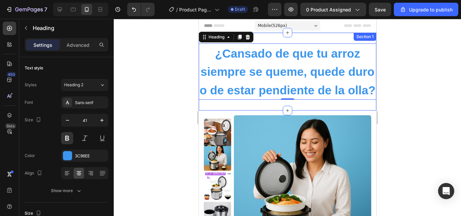
click at [228, 111] on div "⁠⁠⁠⁠⁠⁠⁠ ¿Cansado de que tu arroz siempre [PERSON_NAME], quede duro o de estar p…" at bounding box center [288, 72] width 178 height 78
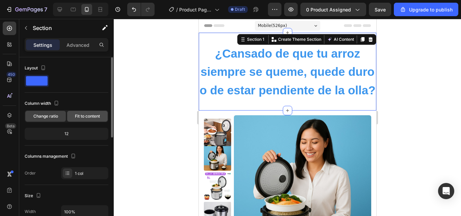
click at [83, 117] on span "Fit to content" at bounding box center [87, 116] width 25 height 6
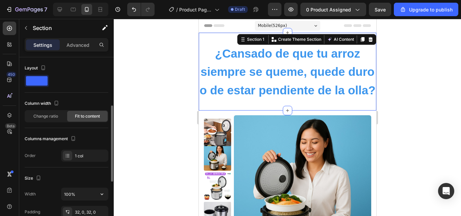
scroll to position [68, 0]
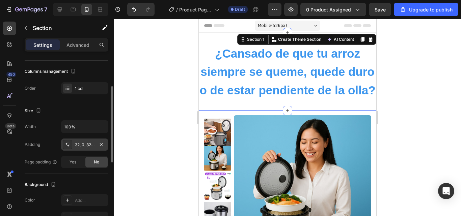
click at [86, 148] on div "32, 0, 32, 0" at bounding box center [85, 145] width 20 height 6
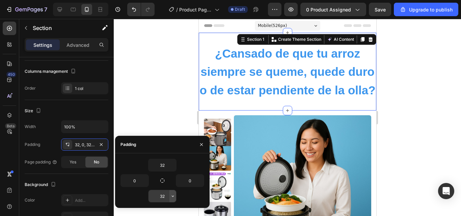
click at [173, 198] on icon "button" at bounding box center [172, 196] width 5 height 5
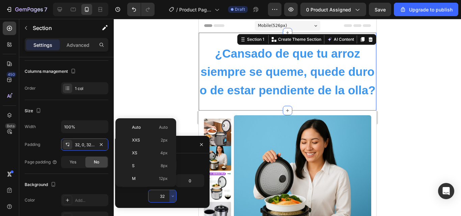
scroll to position [49, 0]
click at [137, 158] on p "XL 24px" at bounding box center [150, 156] width 36 height 6
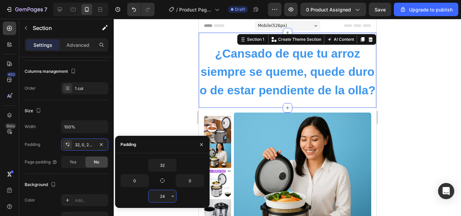
click at [168, 197] on input "24" at bounding box center [163, 196] width 28 height 12
click at [173, 197] on icon "button" at bounding box center [173, 196] width 2 height 1
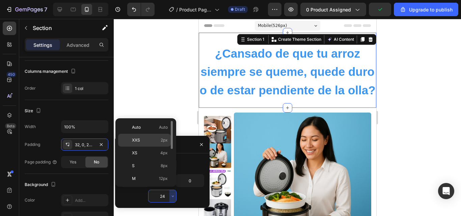
click at [145, 139] on p "XXS 2px" at bounding box center [150, 140] width 36 height 6
type input "2"
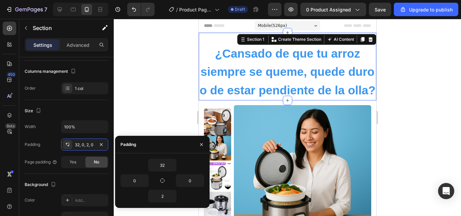
click at [401, 115] on div at bounding box center [287, 118] width 347 height 198
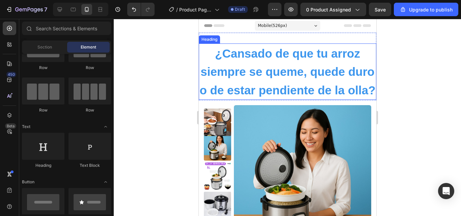
click at [236, 99] on p "⁠⁠⁠⁠⁠⁠⁠ ¿Cansado de que tu arroz siempre [PERSON_NAME], quede duro o de estar p…" at bounding box center [287, 71] width 176 height 55
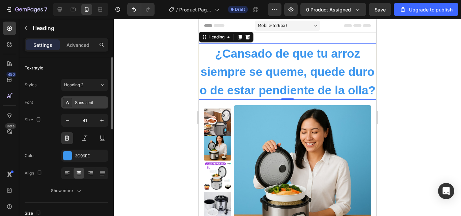
click at [93, 100] on div "Sans-serif" at bounding box center [91, 103] width 32 height 6
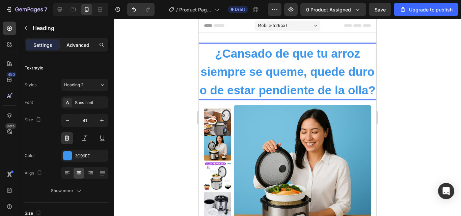
click at [80, 48] on p "Advanced" at bounding box center [78, 45] width 23 height 7
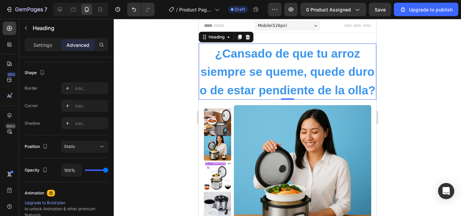
scroll to position [34, 0]
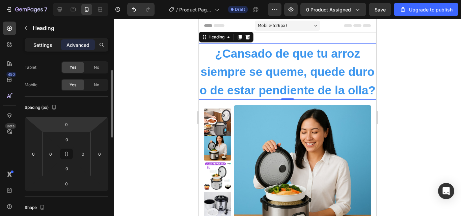
click at [48, 47] on p "Settings" at bounding box center [42, 45] width 19 height 7
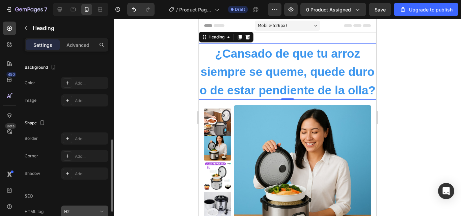
scroll to position [260, 0]
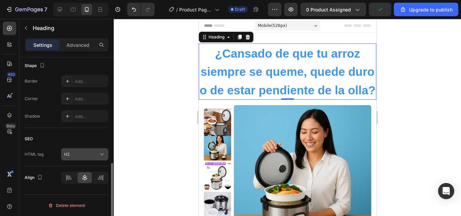
click at [87, 153] on div "H2" at bounding box center [81, 155] width 34 height 6
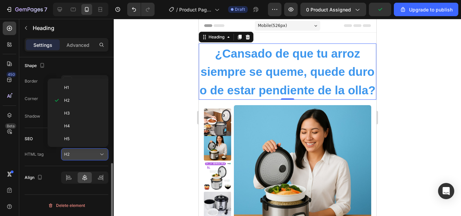
click at [88, 152] on div "H2" at bounding box center [81, 155] width 34 height 6
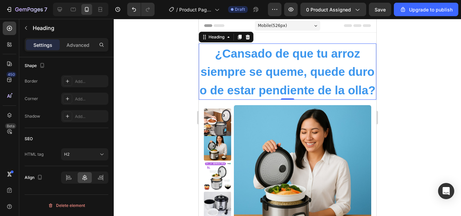
click at [381, 102] on div at bounding box center [287, 118] width 347 height 198
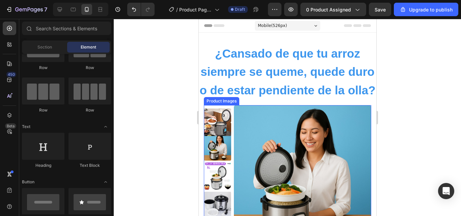
click at [284, 124] on img at bounding box center [302, 173] width 137 height 137
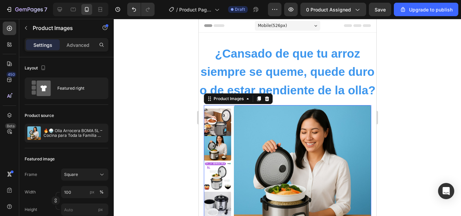
click at [411, 122] on div at bounding box center [287, 118] width 347 height 198
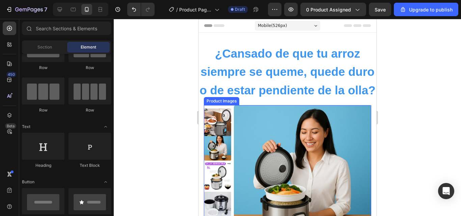
click at [338, 146] on img at bounding box center [302, 173] width 137 height 137
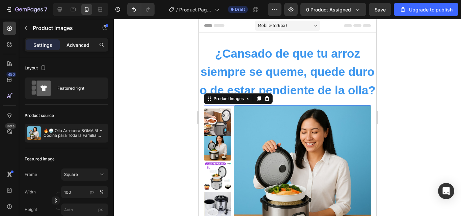
click at [74, 49] on div "Advanced" at bounding box center [78, 45] width 34 height 11
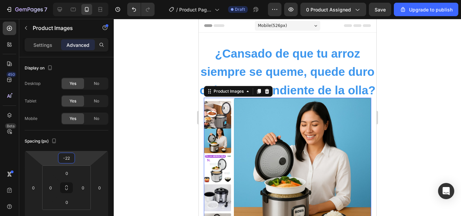
type input "-18"
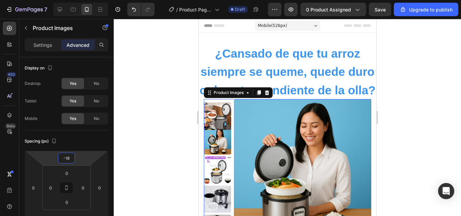
drag, startPoint x: 98, startPoint y: 154, endPoint x: 92, endPoint y: 157, distance: 6.5
click at [92, 0] on html "7 / Product Page - [DATE] 18:51:44 Draft Preview 0 product assigned Save Upgrad…" at bounding box center [230, 0] width 461 height 0
click at [416, 125] on div at bounding box center [287, 118] width 347 height 198
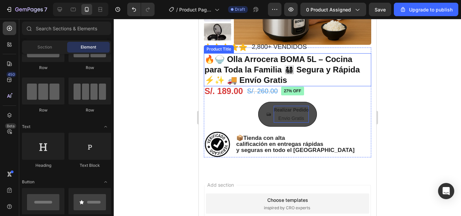
scroll to position [236, 0]
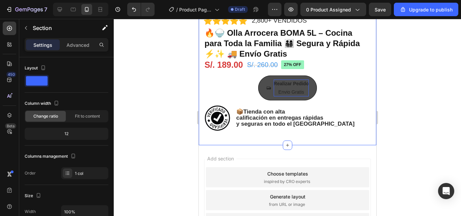
click at [218, 144] on div "Product Images Material Shipping Care instruction Accordion Icon Icon Icon Icon…" at bounding box center [288, 13] width 178 height 263
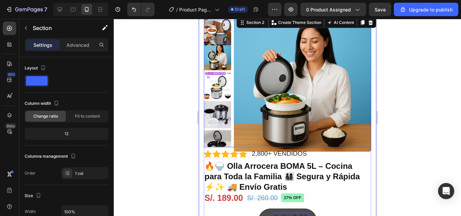
scroll to position [135, 0]
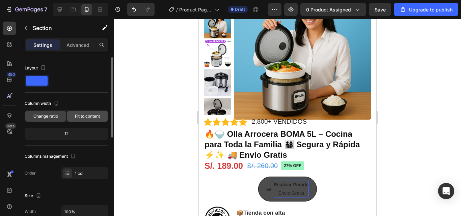
click at [83, 119] on span "Fit to content" at bounding box center [87, 116] width 25 height 6
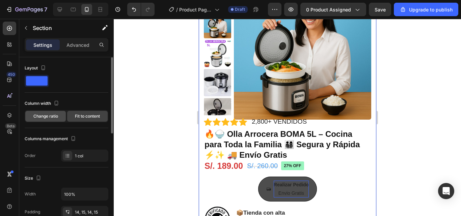
click at [57, 119] on span "Change ratio" at bounding box center [45, 116] width 25 height 6
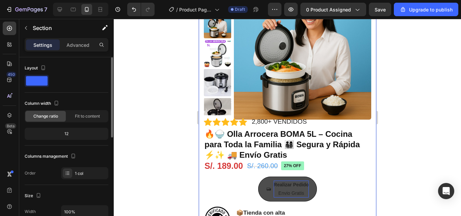
scroll to position [68, 0]
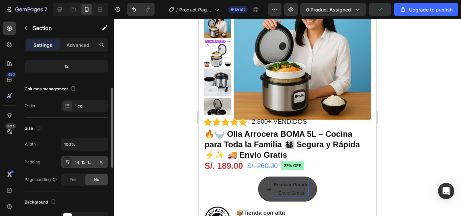
click at [82, 162] on div "14, 15, 14, 15" at bounding box center [85, 163] width 20 height 6
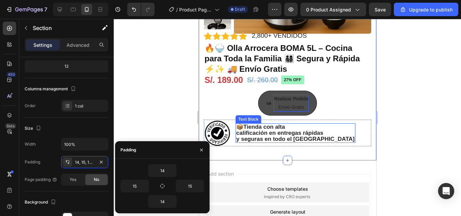
scroll to position [236, 0]
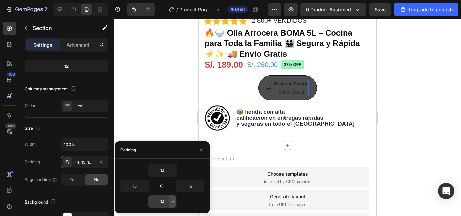
click at [171, 201] on icon "button" at bounding box center [172, 201] width 5 height 5
click at [168, 202] on input "14" at bounding box center [163, 202] width 28 height 12
type input "1"
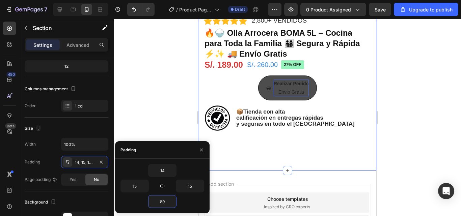
type input "8"
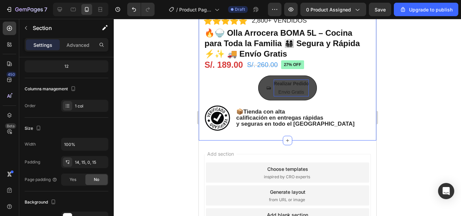
click at [395, 120] on div at bounding box center [287, 118] width 347 height 198
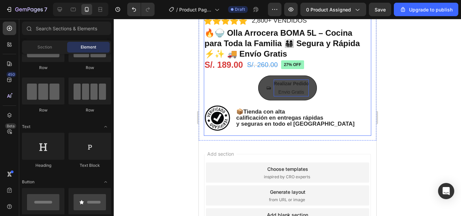
click at [274, 133] on div "Icon Icon Icon Icon Icon Icon List 2,800+ VENDIDOS Text Block Row 27% off Produ…" at bounding box center [287, 78] width 167 height 115
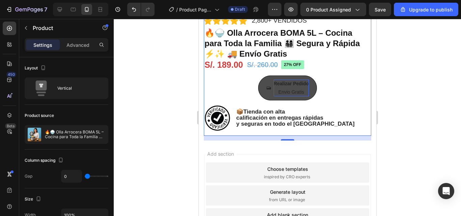
click at [403, 116] on div at bounding box center [287, 118] width 347 height 198
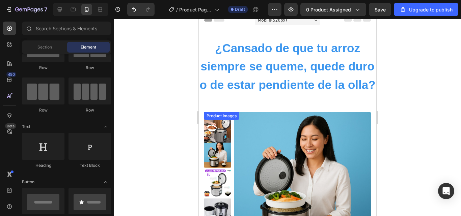
scroll to position [0, 0]
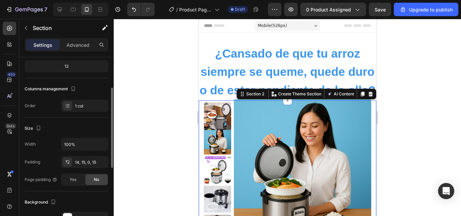
scroll to position [101, 0]
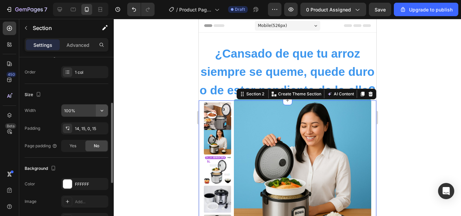
click at [105, 110] on icon "button" at bounding box center [102, 110] width 7 height 7
click at [167, 121] on div at bounding box center [287, 118] width 347 height 198
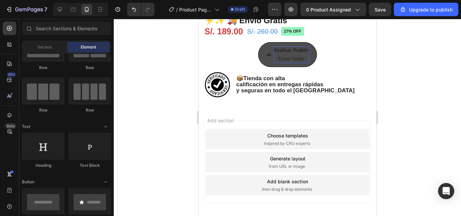
scroll to position [270, 0]
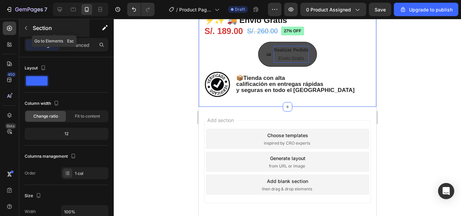
click at [24, 28] on icon "button" at bounding box center [25, 27] width 5 height 5
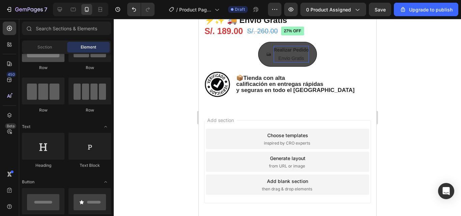
scroll to position [0, 0]
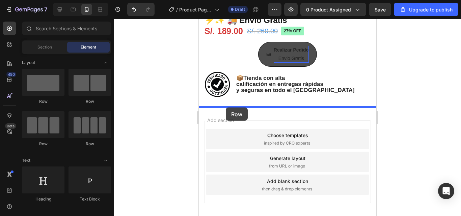
drag, startPoint x: 245, startPoint y: 111, endPoint x: 226, endPoint y: 107, distance: 19.9
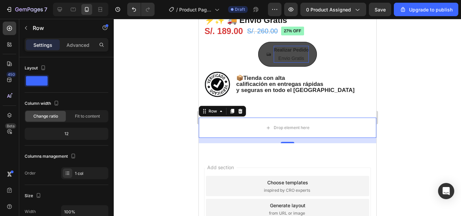
click at [415, 115] on div at bounding box center [287, 118] width 347 height 198
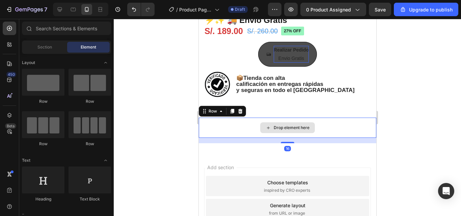
click at [320, 129] on div "Drop element here" at bounding box center [288, 128] width 178 height 20
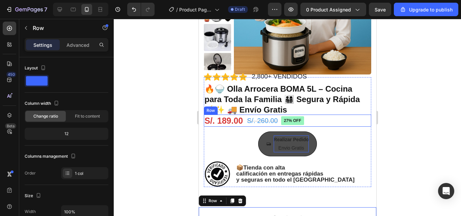
scroll to position [169, 0]
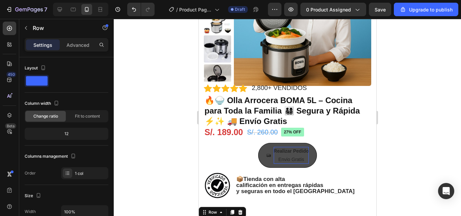
click at [397, 138] on div at bounding box center [287, 118] width 347 height 198
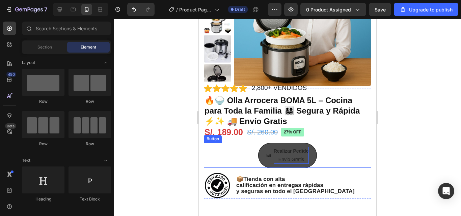
click at [258, 159] on button "Realizar Pedido Envio Gratis" at bounding box center [287, 155] width 59 height 25
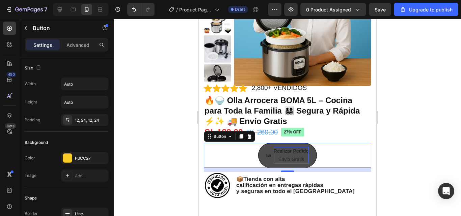
click at [310, 158] on button "Realizar Pedido Envio Gratis" at bounding box center [287, 155] width 59 height 25
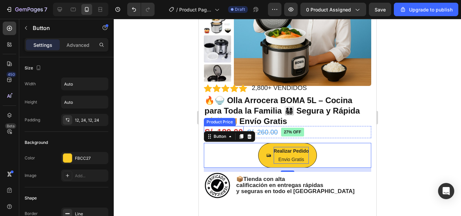
drag, startPoint x: 173, startPoint y: 134, endPoint x: 27, endPoint y: 135, distance: 145.9
click at [173, 134] on div at bounding box center [287, 118] width 347 height 198
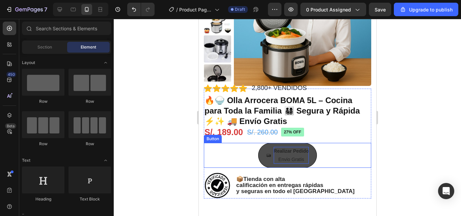
click at [258, 158] on button "Realizar Pedido Envio Gratis" at bounding box center [287, 155] width 59 height 25
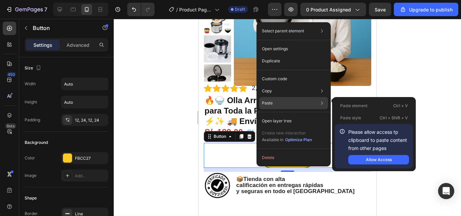
click at [322, 104] on icon at bounding box center [322, 103] width 7 height 7
click at [366, 161] on div "Allow Access" at bounding box center [379, 160] width 26 height 6
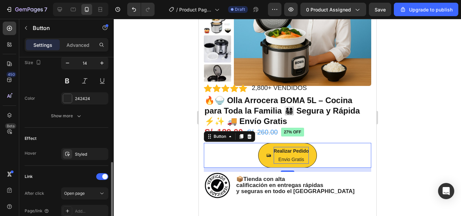
scroll to position [394, 0]
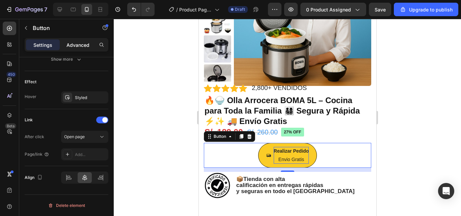
click at [80, 50] on div "Advanced" at bounding box center [78, 45] width 34 height 11
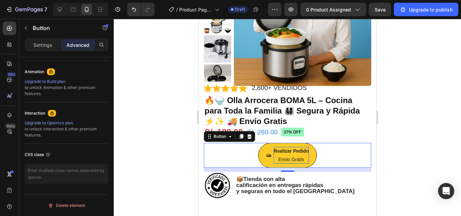
scroll to position [290, 0]
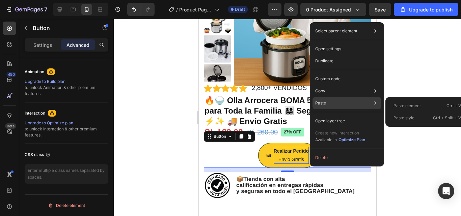
click at [325, 106] on p "Paste" at bounding box center [320, 103] width 11 height 6
click at [375, 104] on icon at bounding box center [375, 103] width 7 height 7
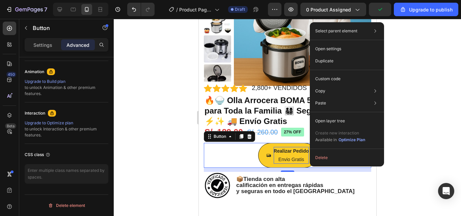
click at [410, 123] on div at bounding box center [287, 118] width 347 height 198
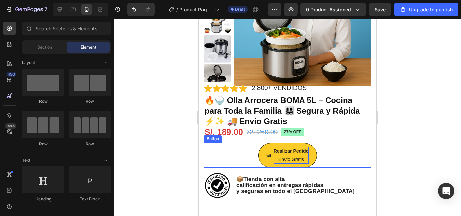
click at [298, 159] on p "Realizar Pedido Envio Gratis" at bounding box center [291, 155] width 35 height 17
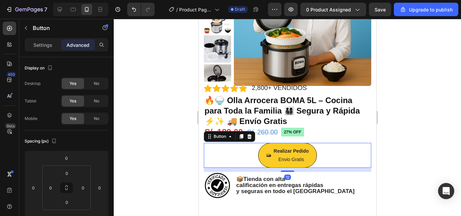
click at [411, 125] on div at bounding box center [287, 118] width 347 height 198
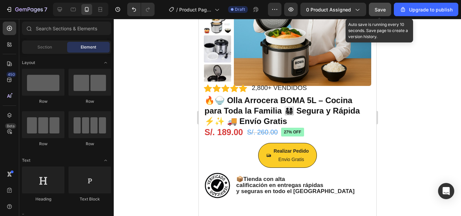
click at [372, 8] on button "Save" at bounding box center [380, 10] width 22 height 14
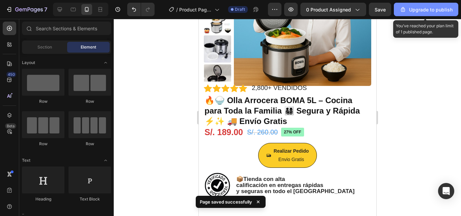
click at [422, 8] on div "Upgrade to publish" at bounding box center [426, 9] width 53 height 7
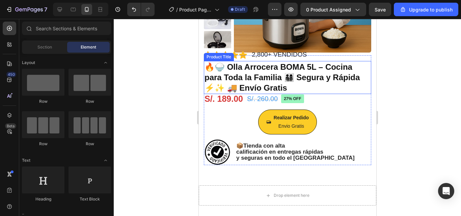
scroll to position [203, 0]
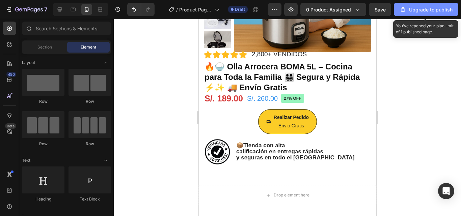
click at [409, 11] on div "Upgrade to publish" at bounding box center [426, 9] width 53 height 7
